Goal: Task Accomplishment & Management: Use online tool/utility

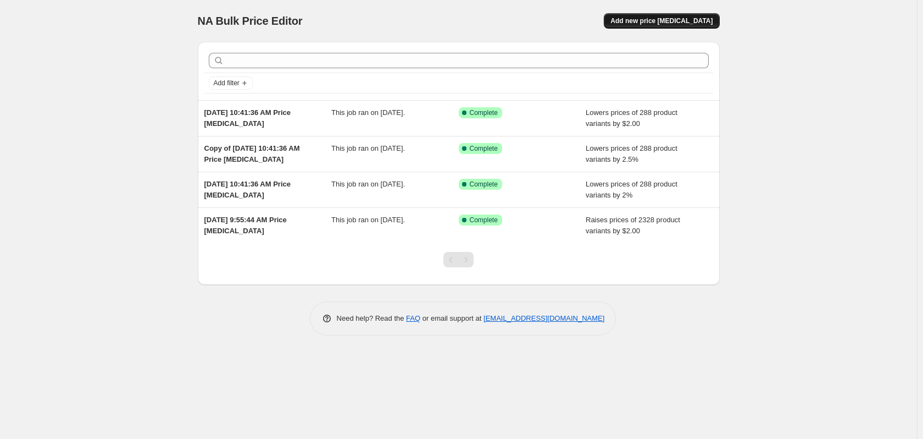
click at [662, 19] on span "Add new price [MEDICAL_DATA]" at bounding box center [662, 20] width 102 height 9
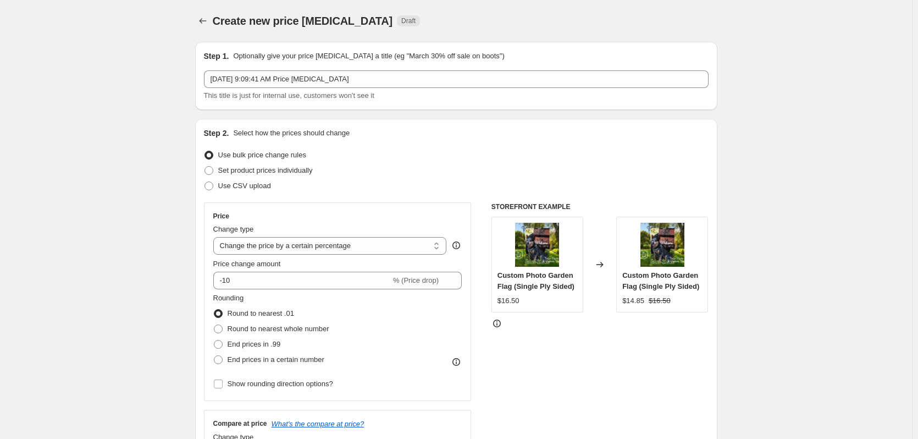
click at [211, 154] on span at bounding box center [208, 155] width 9 height 9
click at [205, 151] on input "Use bulk price change rules" at bounding box center [204, 151] width 1 height 1
click at [245, 253] on select "Change the price to a certain amount Change the price by a certain amount Chang…" at bounding box center [330, 246] width 234 height 18
select select "by"
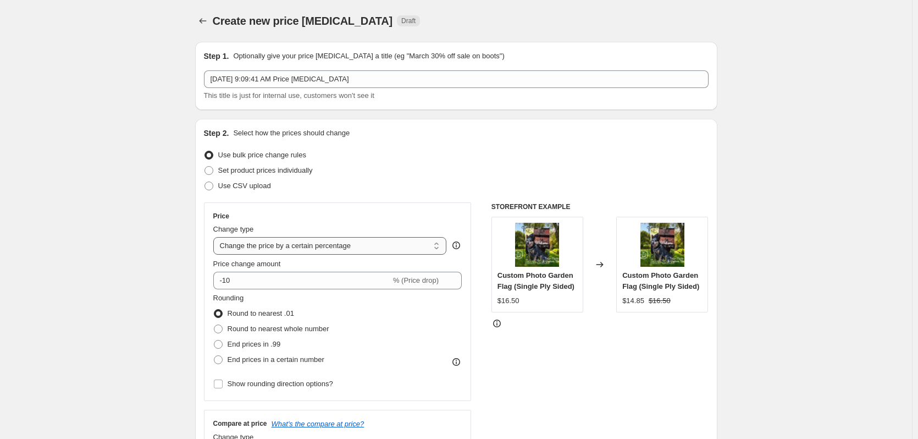
click at [215, 237] on select "Change the price to a certain amount Change the price by a certain amount Chang…" at bounding box center [330, 246] width 234 height 18
drag, startPoint x: 251, startPoint y: 279, endPoint x: 234, endPoint y: 282, distance: 17.5
click at [233, 282] on input "-10.00" at bounding box center [313, 281] width 172 height 18
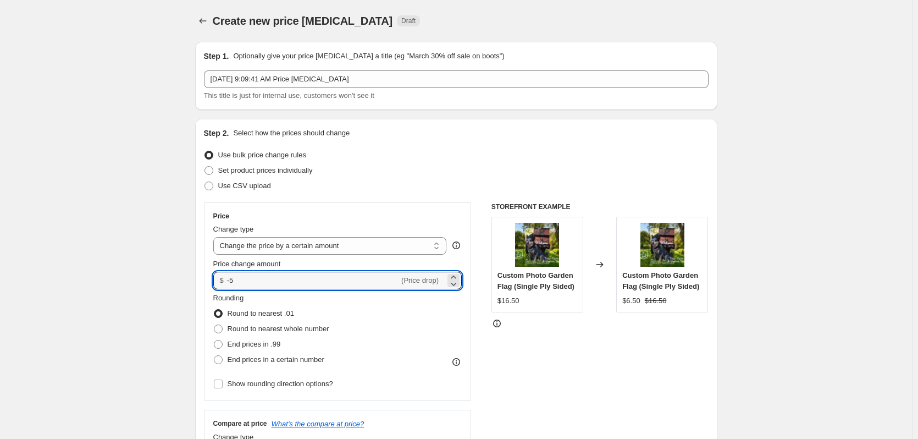
type input "-5.00"
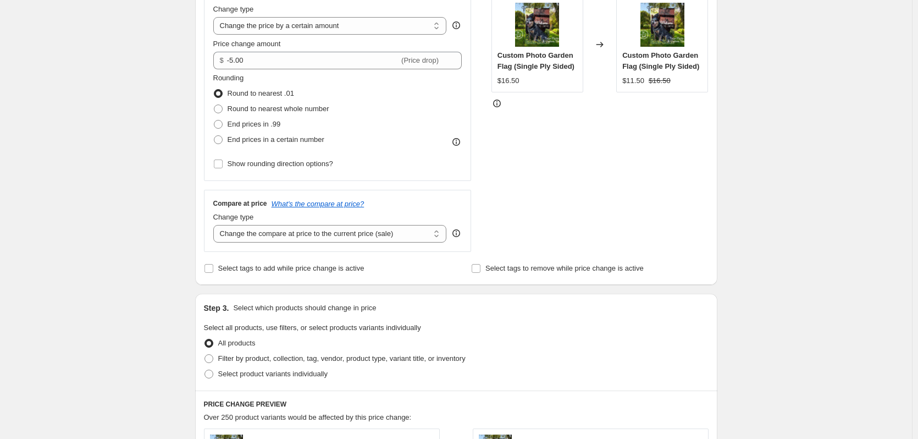
scroll to position [330, 0]
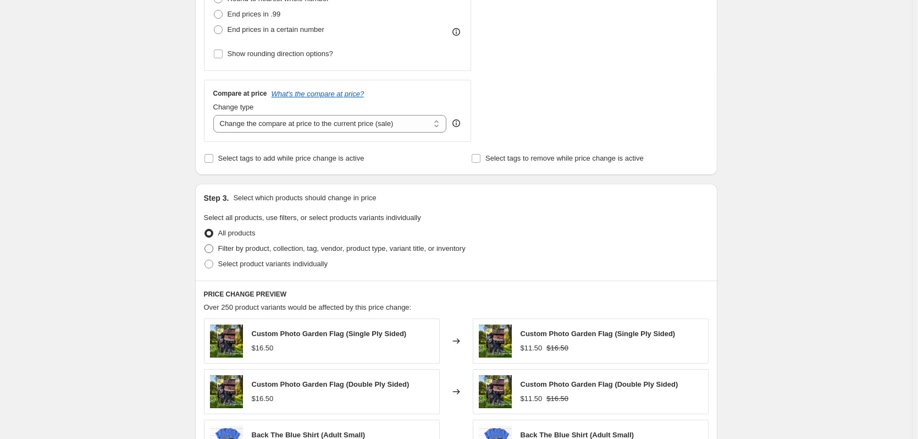
click at [213, 251] on span at bounding box center [208, 248] width 9 height 9
click at [205, 245] on input "Filter by product, collection, tag, vendor, product type, variant title, or inv…" at bounding box center [204, 244] width 1 height 1
radio input "true"
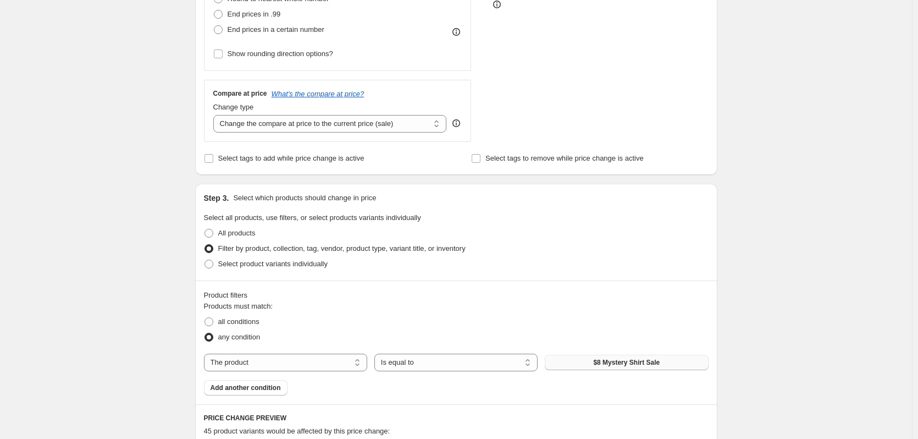
click at [613, 359] on span "$8 Mystery Shirt Sale" at bounding box center [626, 362] width 67 height 9
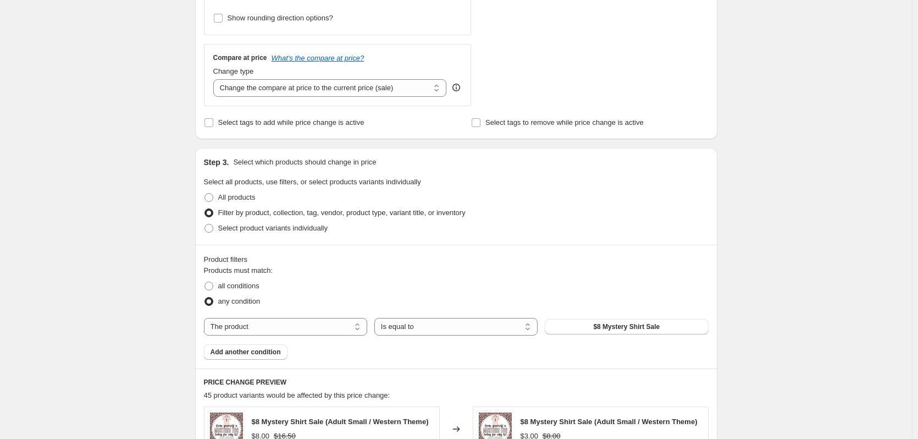
scroll to position [385, 0]
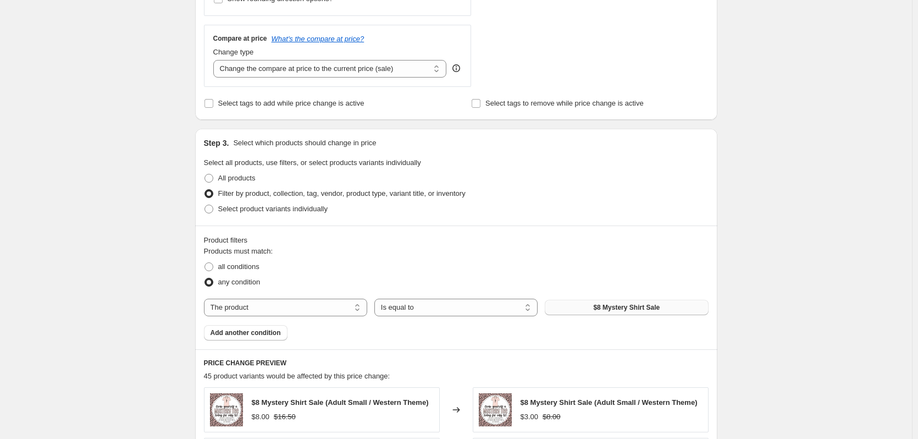
click at [595, 312] on button "$8 Mystery Shirt Sale" at bounding box center [626, 307] width 163 height 15
click at [213, 268] on span at bounding box center [208, 266] width 9 height 9
click at [205, 263] on input "all conditions" at bounding box center [204, 262] width 1 height 1
radio input "true"
click at [573, 309] on button "$8 Mystery Shirt Sale" at bounding box center [626, 307] width 163 height 15
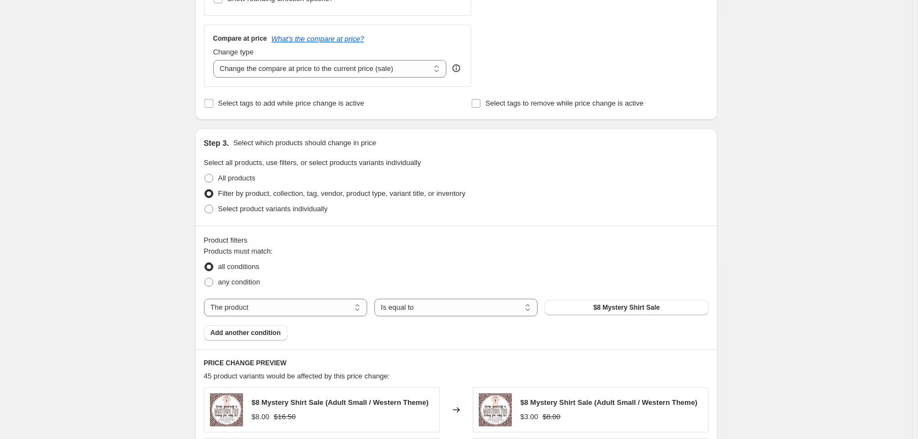
click at [154, 252] on div "Create new price change job. This page is ready Create new price change job Dra…" at bounding box center [456, 228] width 912 height 1226
click at [213, 210] on span at bounding box center [208, 208] width 9 height 9
click at [205, 205] on input "Select product variants individually" at bounding box center [204, 204] width 1 height 1
radio input "true"
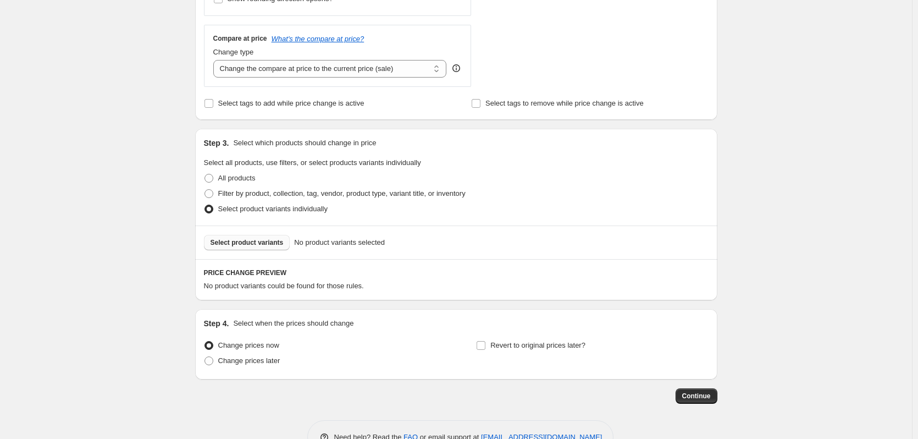
click at [224, 242] on span "Select product variants" at bounding box center [246, 242] width 73 height 9
click at [261, 242] on span "Select product variants" at bounding box center [246, 242] width 73 height 9
click at [213, 192] on span at bounding box center [208, 193] width 9 height 9
click at [205, 190] on input "Filter by product, collection, tag, vendor, product type, variant title, or inv…" at bounding box center [204, 189] width 1 height 1
radio input "true"
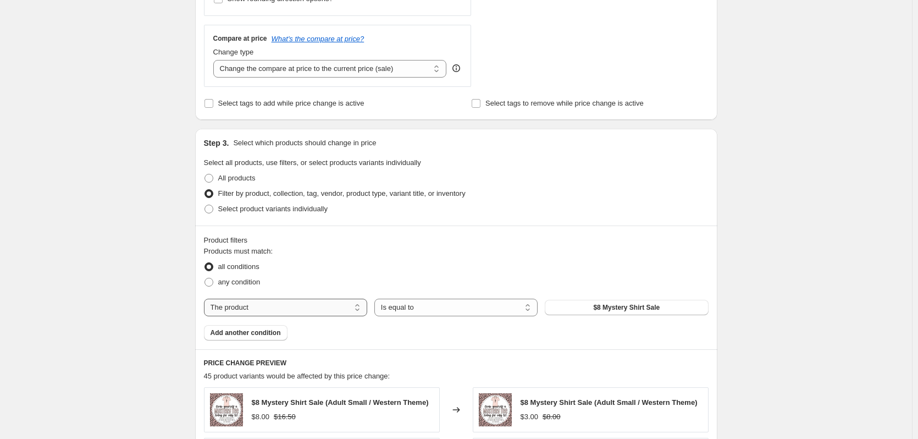
click at [253, 307] on select "The product The product's collection The product's tag The product's vendor The…" at bounding box center [285, 307] width 163 height 18
select select "collection"
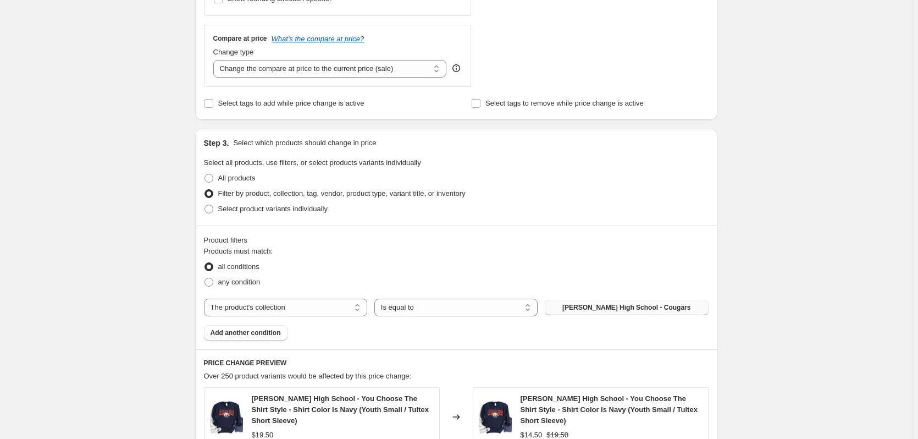
click at [614, 312] on button "Carson High School - Cougars" at bounding box center [626, 307] width 163 height 15
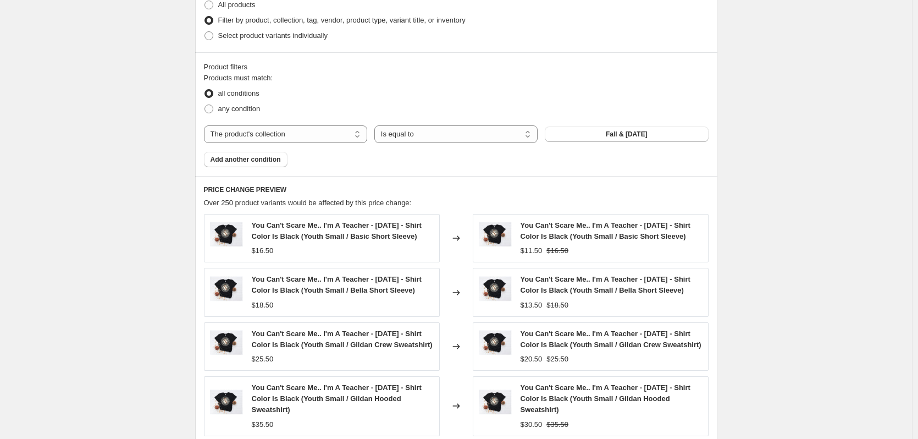
scroll to position [550, 0]
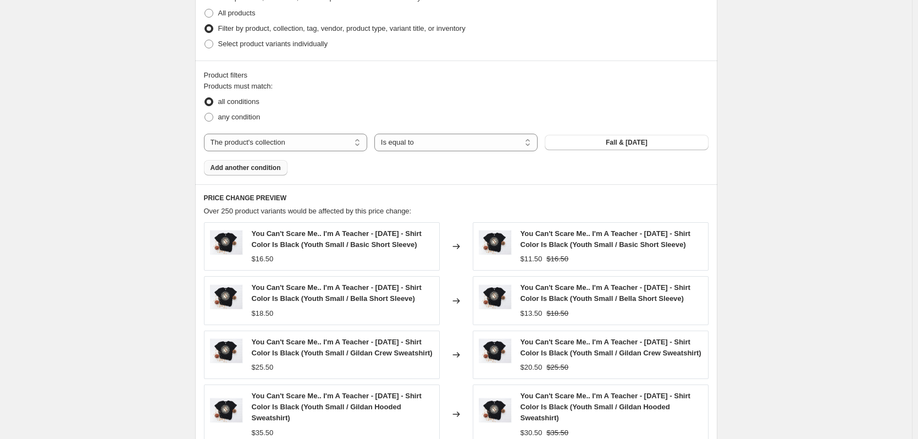
click at [250, 168] on span "Add another condition" at bounding box center [245, 167] width 70 height 9
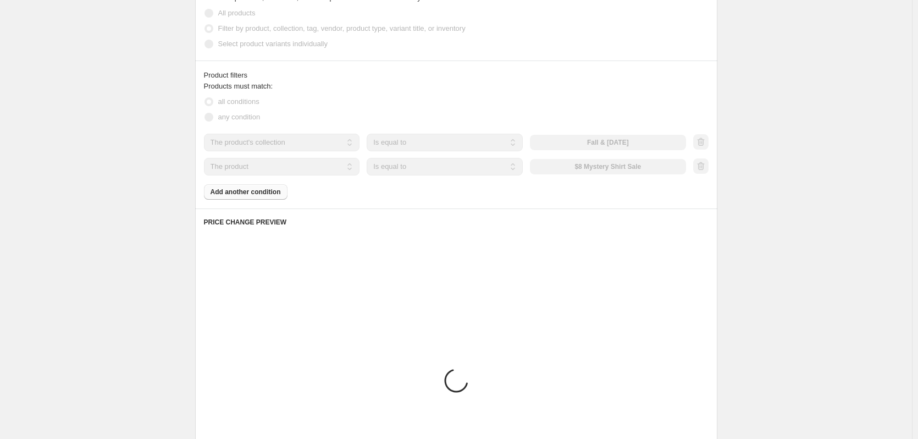
scroll to position [531, 0]
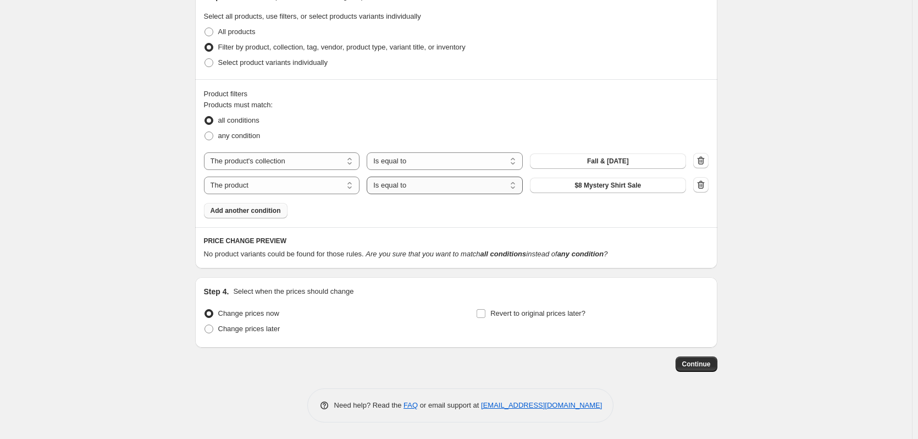
click at [425, 191] on select "Is equal to Is not equal to" at bounding box center [445, 185] width 156 height 18
drag, startPoint x: 414, startPoint y: 188, endPoint x: 399, endPoint y: 191, distance: 15.7
click at [414, 188] on select "Is equal to Is not equal to" at bounding box center [445, 185] width 156 height 18
click at [273, 192] on select "The product The product's collection The product's tag The product's vendor The…" at bounding box center [282, 185] width 156 height 18
select select "title"
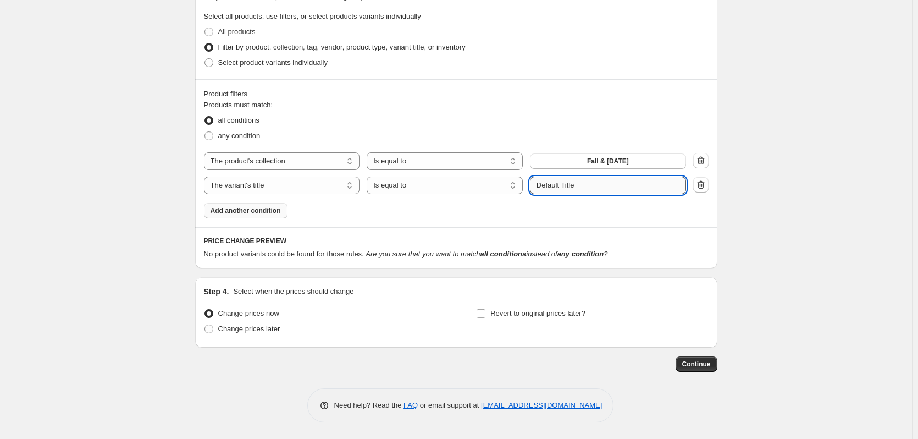
click at [581, 180] on input "Default Title" at bounding box center [608, 185] width 156 height 18
drag, startPoint x: 581, startPoint y: 180, endPoint x: 489, endPoint y: 196, distance: 93.8
click at [489, 196] on div "Products must match: all conditions any condition The product The product's col…" at bounding box center [456, 158] width 505 height 119
type input "Weekly Special"
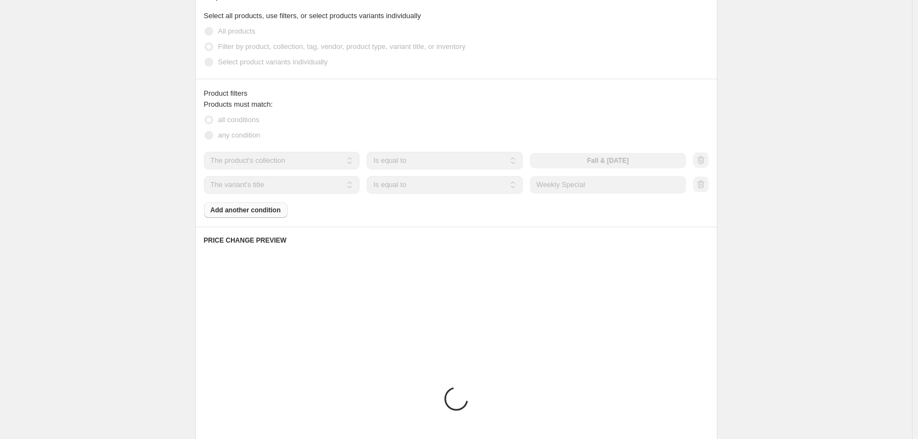
click at [786, 236] on div "Create new price change job. This page is ready Create new price change job Dra…" at bounding box center [456, 92] width 912 height 1246
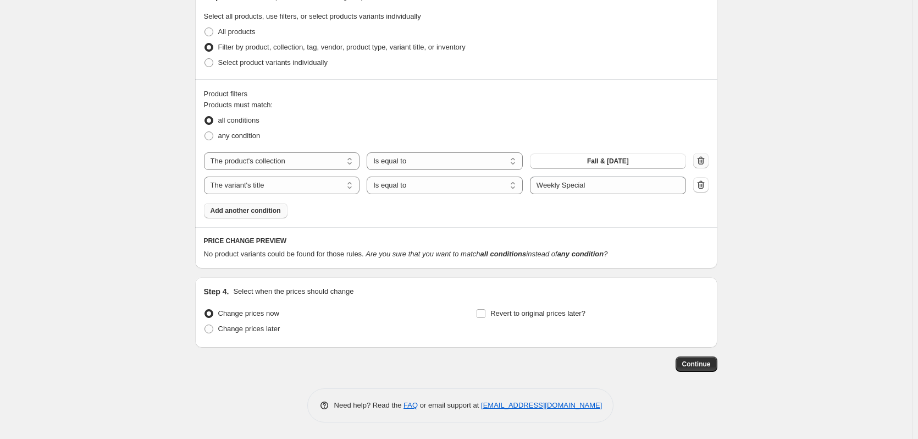
click at [703, 160] on icon "button" at bounding box center [700, 160] width 11 height 11
select select "title"
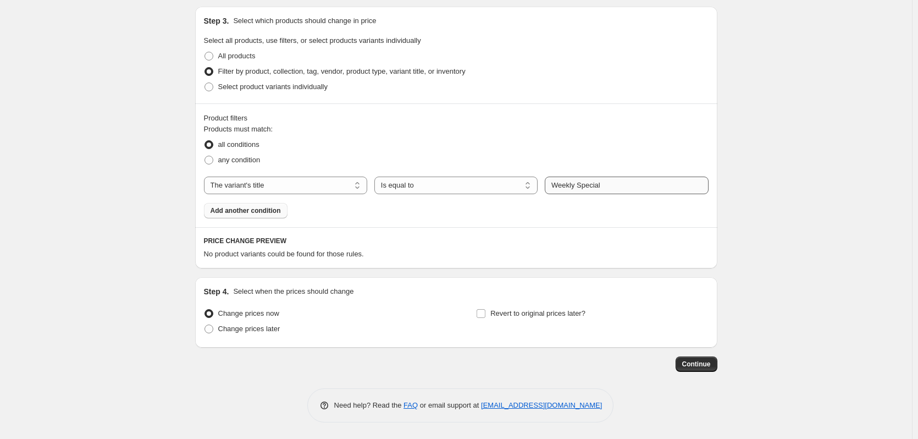
scroll to position [507, 0]
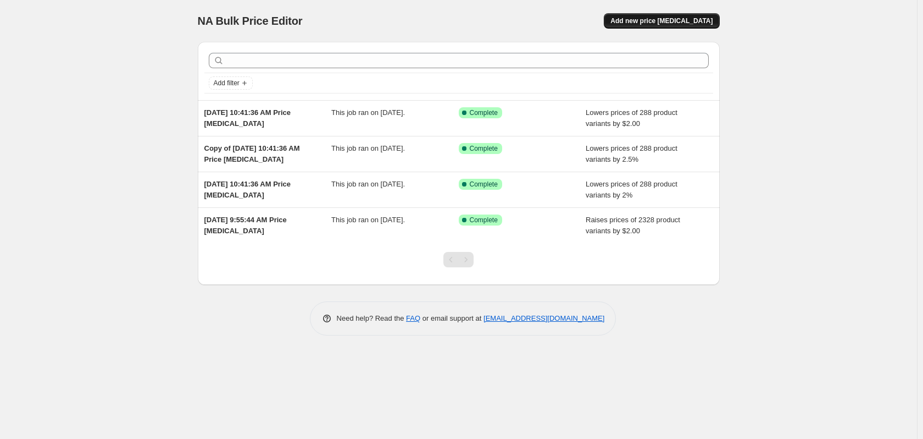
click at [706, 16] on button "Add new price [MEDICAL_DATA]" at bounding box center [661, 20] width 115 height 15
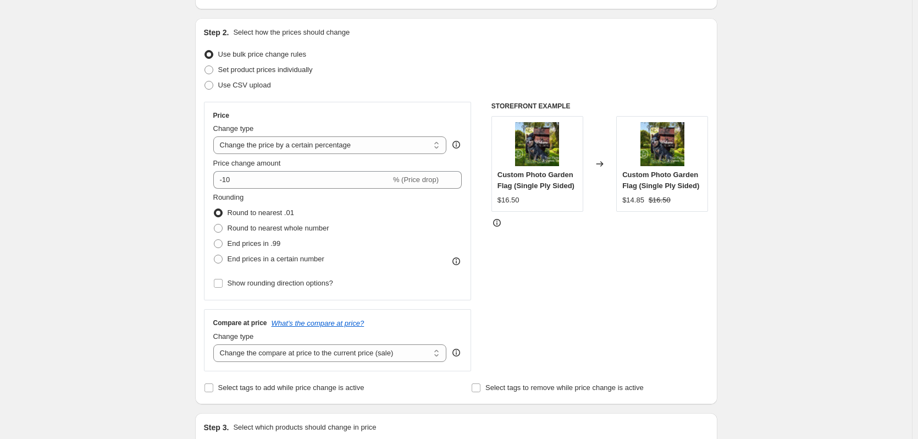
scroll to position [110, 0]
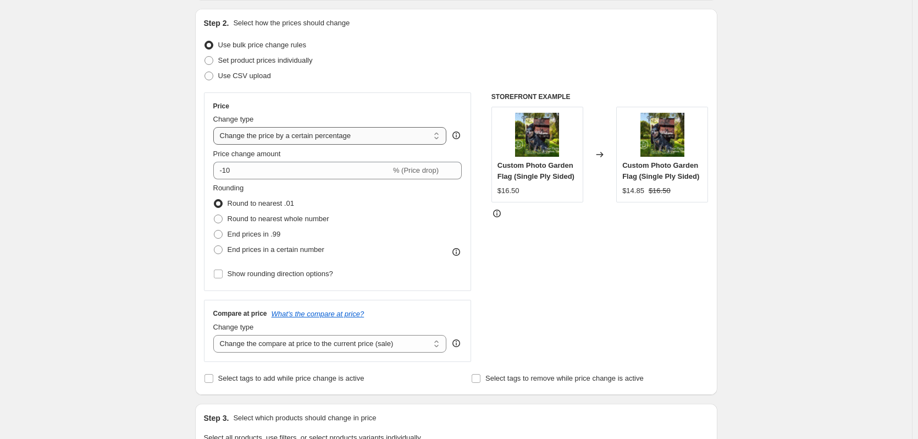
click at [226, 130] on select "Change the price to a certain amount Change the price by a certain amount Chang…" at bounding box center [330, 136] width 234 height 18
select select "by"
click at [215, 127] on select "Change the price to a certain amount Change the price by a certain amount Chang…" at bounding box center [330, 136] width 234 height 18
type input "-10.00"
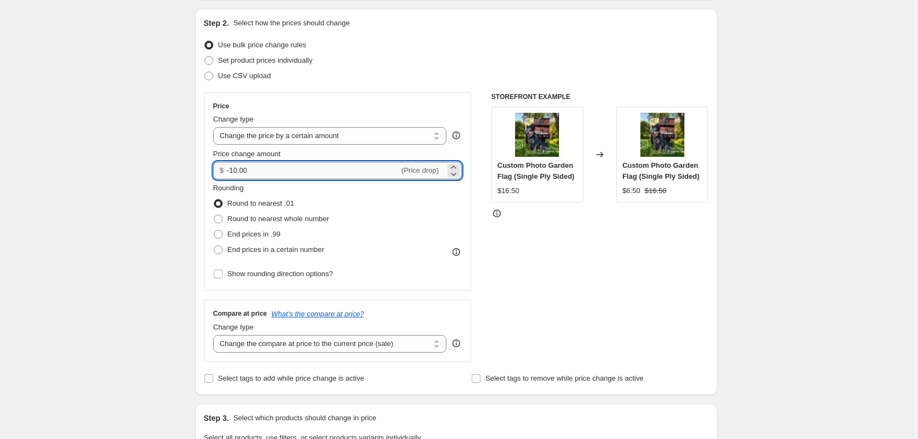
drag, startPoint x: 252, startPoint y: 170, endPoint x: 234, endPoint y: 170, distance: 18.1
click at [234, 170] on input "-10.00" at bounding box center [313, 171] width 172 height 18
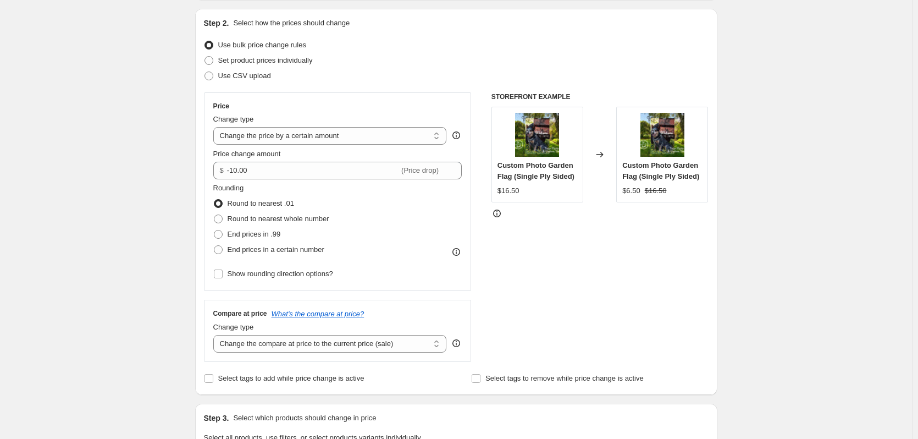
click at [152, 189] on div "Create new price [MEDICAL_DATA]. This page is ready Create new price [MEDICAL_D…" at bounding box center [456, 439] width 912 height 1099
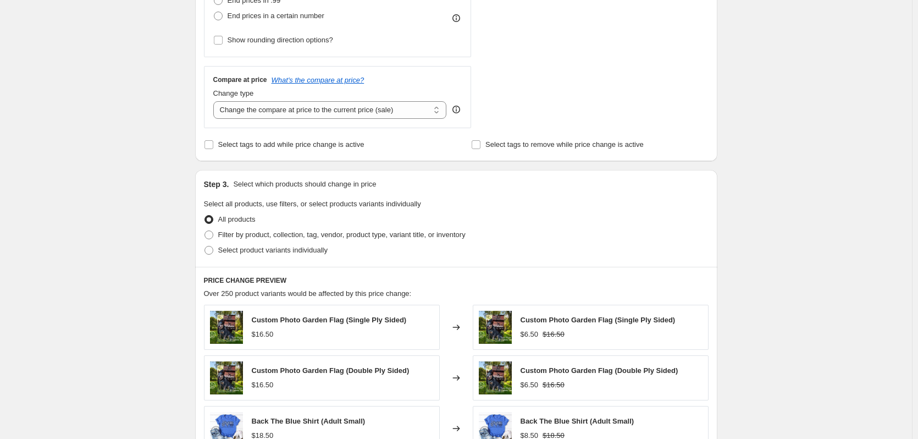
scroll to position [385, 0]
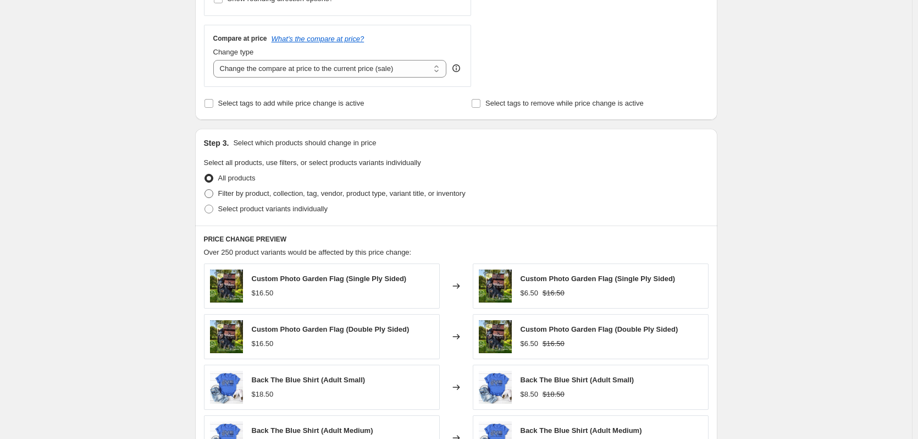
click at [213, 194] on span at bounding box center [208, 193] width 9 height 9
click at [205, 190] on input "Filter by product, collection, tag, vendor, product type, variant title, or inv…" at bounding box center [204, 189] width 1 height 1
radio input "true"
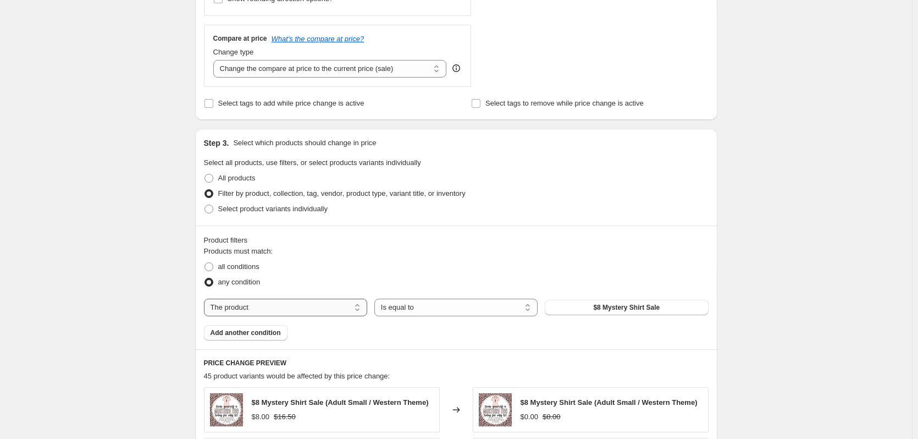
click at [259, 308] on select "The product The product's collection The product's tag The product's vendor The…" at bounding box center [285, 307] width 163 height 18
select select "tag"
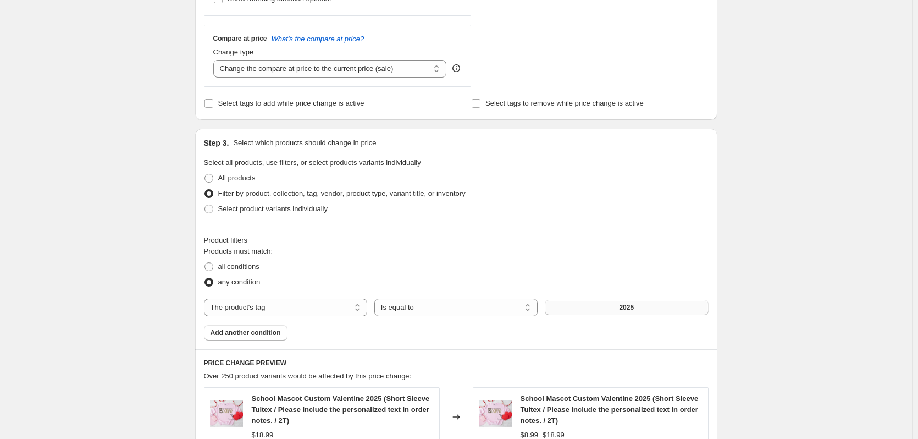
click at [597, 310] on button "2025" at bounding box center [626, 307] width 163 height 15
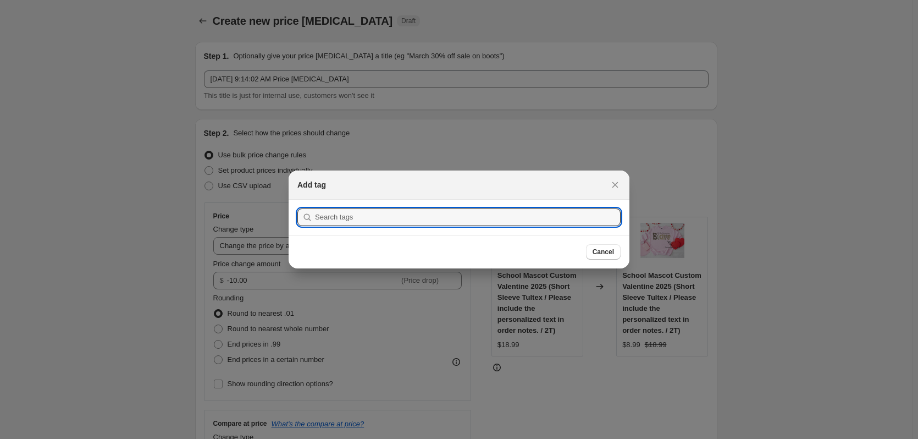
scroll to position [0, 0]
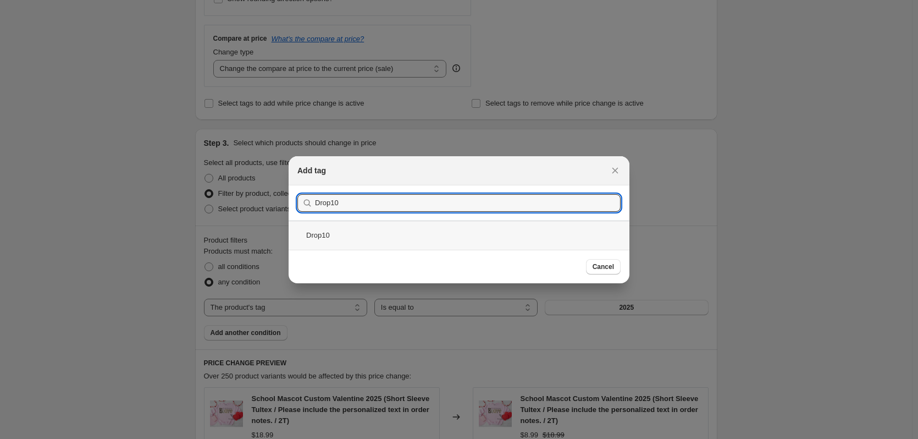
type input "Drop10"
click at [394, 239] on div "Drop10" at bounding box center [459, 234] width 341 height 29
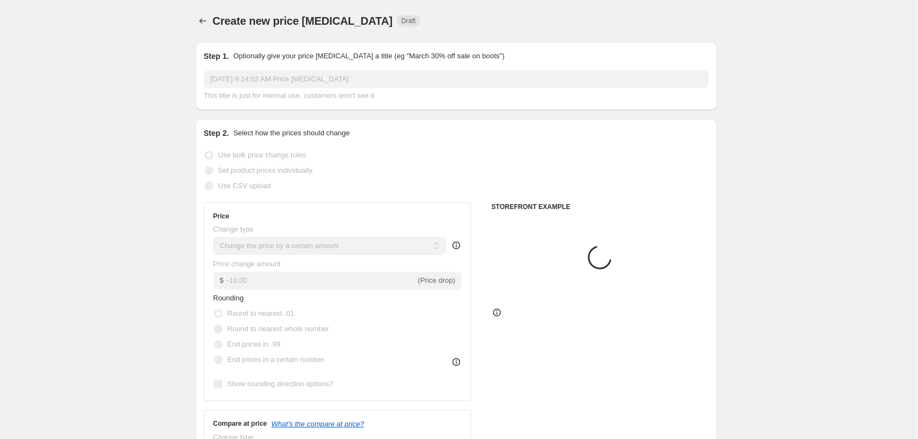
scroll to position [385, 0]
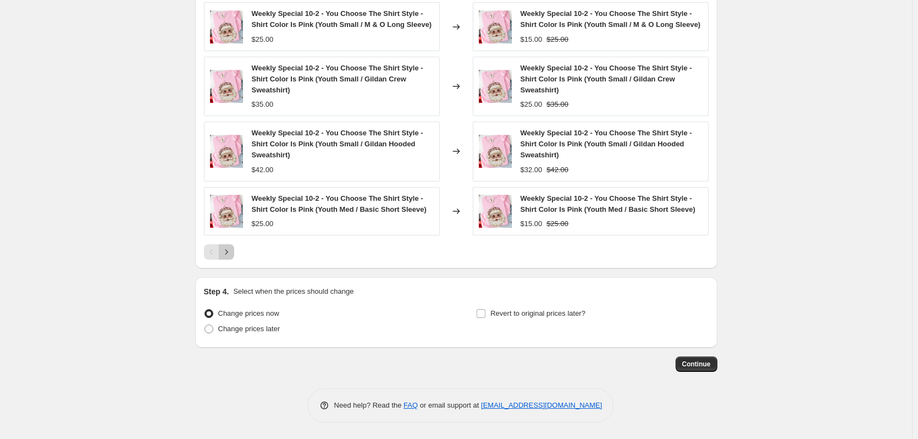
click at [231, 248] on icon "Next" at bounding box center [226, 251] width 11 height 11
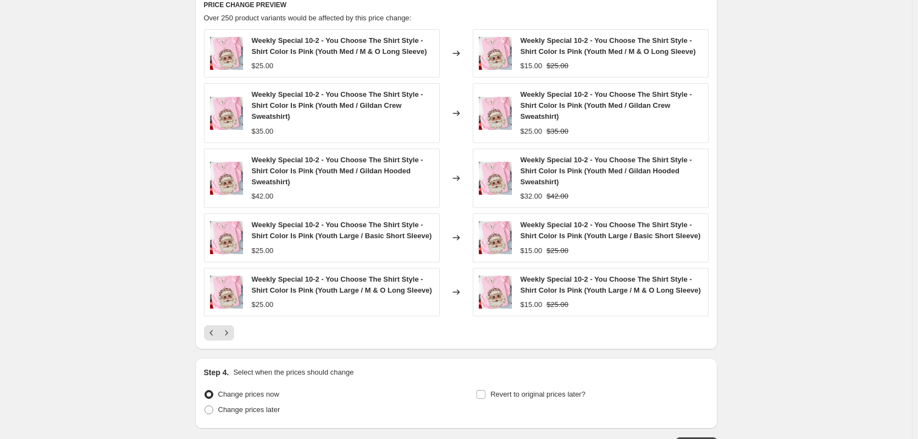
scroll to position [769, 0]
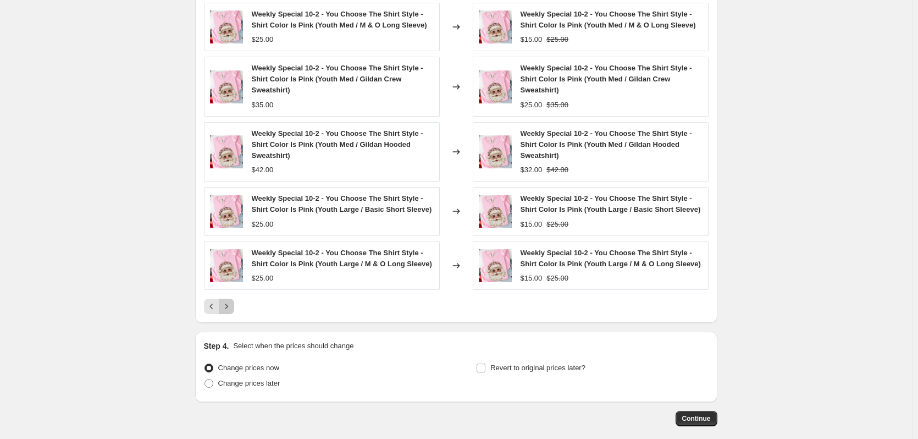
click at [231, 307] on icon "Next" at bounding box center [226, 306] width 11 height 11
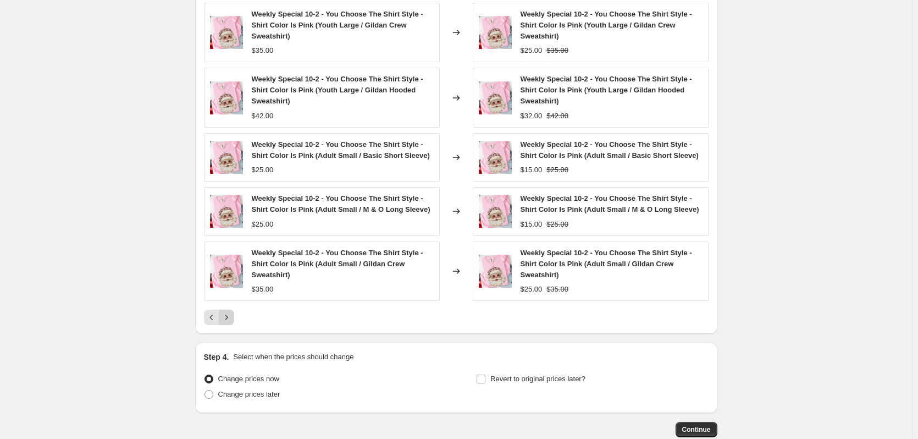
click at [228, 311] on button "Next" at bounding box center [226, 316] width 15 height 15
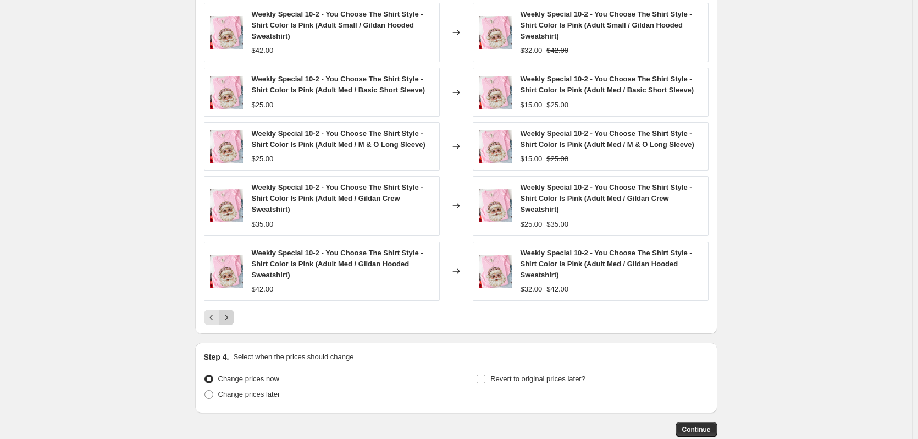
click at [231, 314] on icon "Next" at bounding box center [226, 317] width 11 height 11
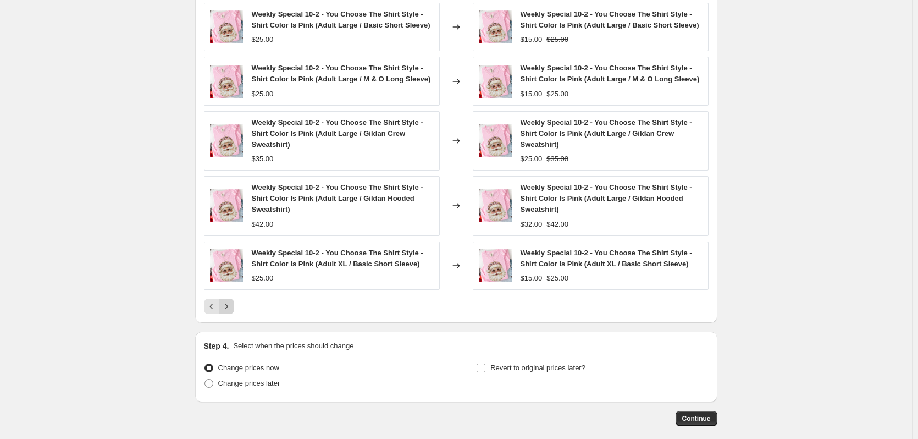
click at [231, 307] on icon "Next" at bounding box center [226, 306] width 11 height 11
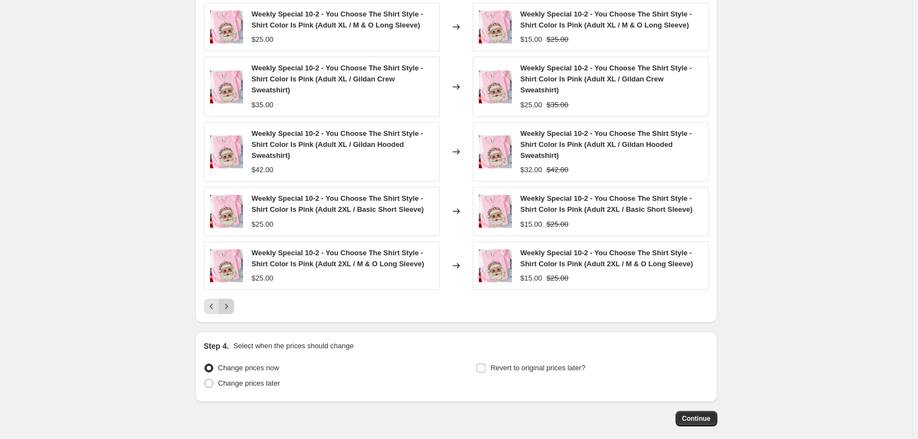
click at [231, 307] on div "PRICE CHANGE PREVIEW Over 250 product variants would be affected by this price …" at bounding box center [456, 144] width 522 height 358
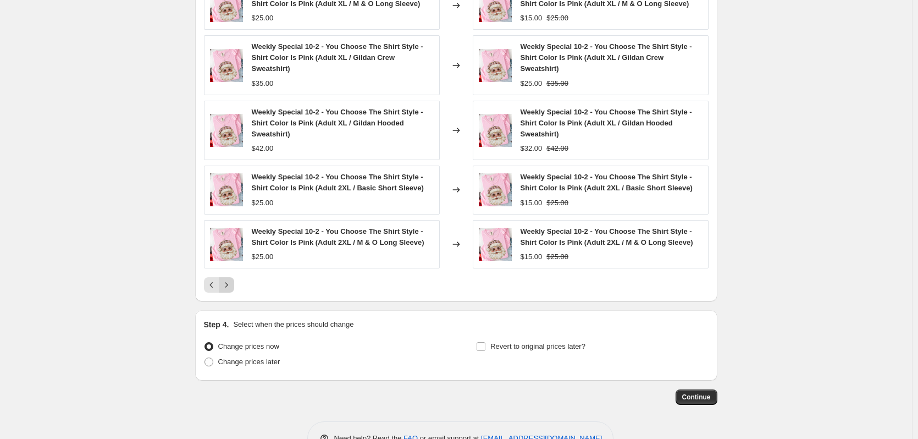
scroll to position [813, 0]
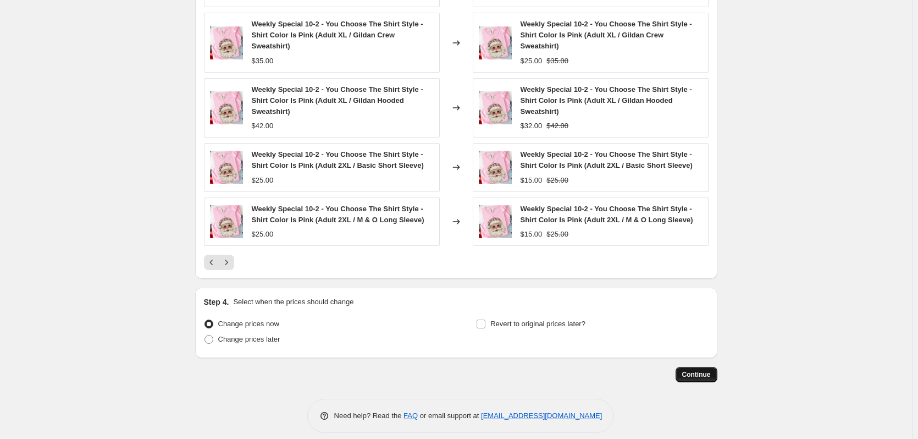
click at [704, 370] on span "Continue" at bounding box center [696, 374] width 29 height 9
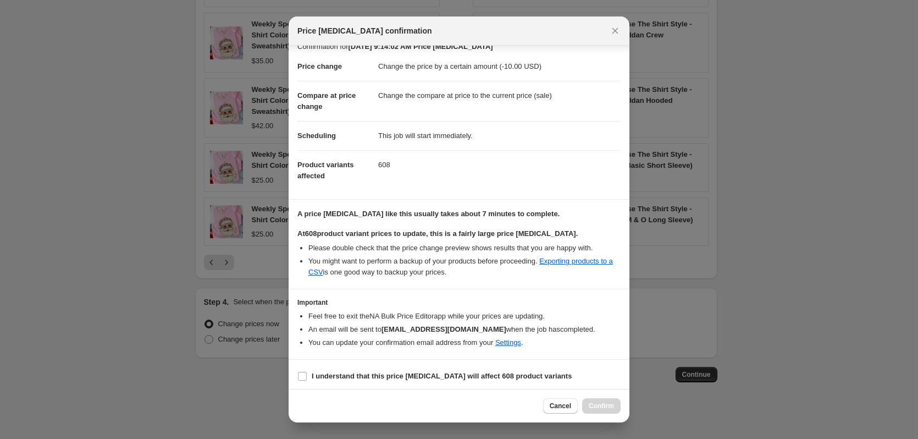
scroll to position [17, 0]
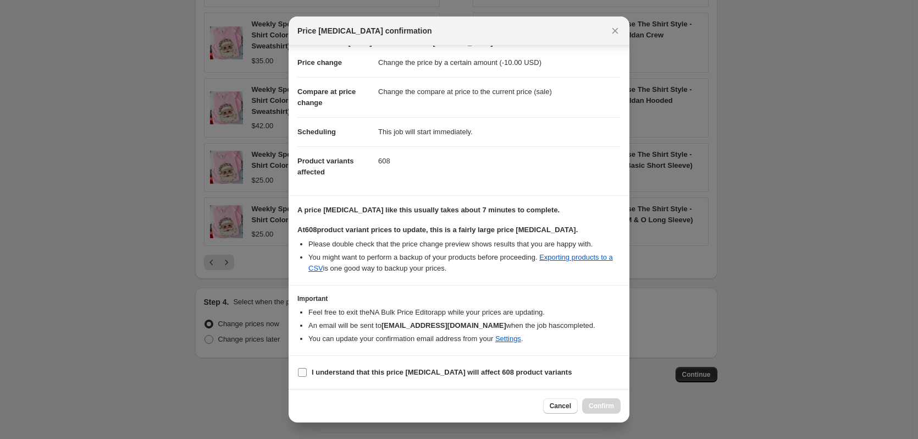
click at [306, 369] on input "I understand that this price [MEDICAL_DATA] will affect 608 product variants" at bounding box center [302, 372] width 9 height 9
checkbox input "true"
click at [606, 400] on button "Confirm" at bounding box center [601, 405] width 38 height 15
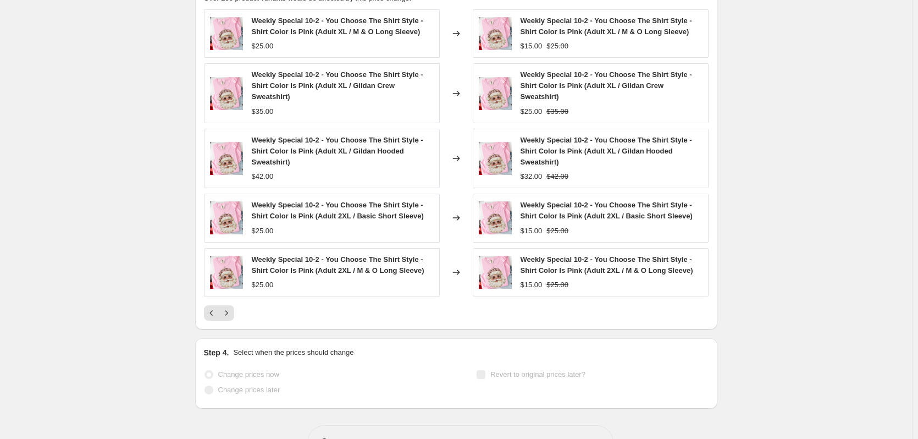
scroll to position [841, 0]
select select "by"
select select "tag"
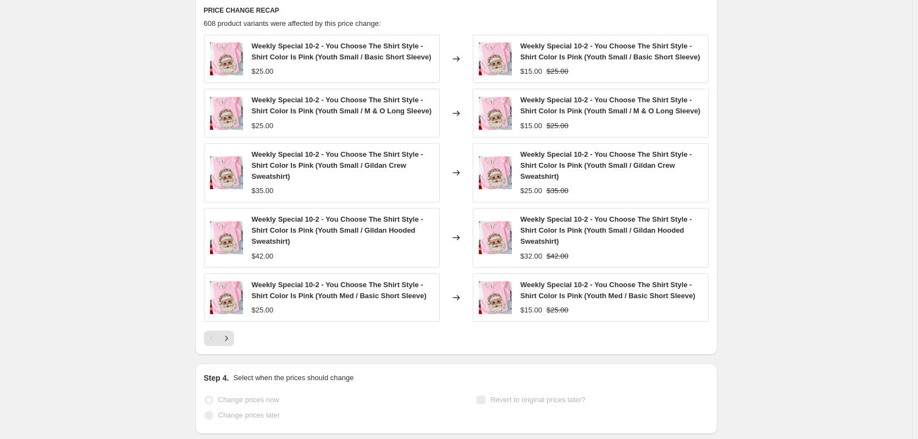
scroll to position [0, 0]
